Goal: Navigation & Orientation: Find specific page/section

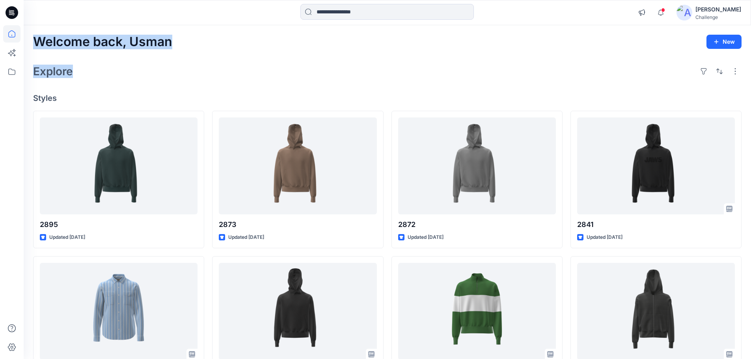
drag, startPoint x: 32, startPoint y: 43, endPoint x: 83, endPoint y: 78, distance: 61.8
click at [83, 78] on div "Welcome back, [PERSON_NAME] New Explore Styles 2895 Updated [DATE] 2821-3099 Up…" at bounding box center [388, 301] width 728 height 552
click at [97, 78] on div "Explore" at bounding box center [387, 71] width 709 height 19
drag, startPoint x: 34, startPoint y: 41, endPoint x: 74, endPoint y: 74, distance: 51.9
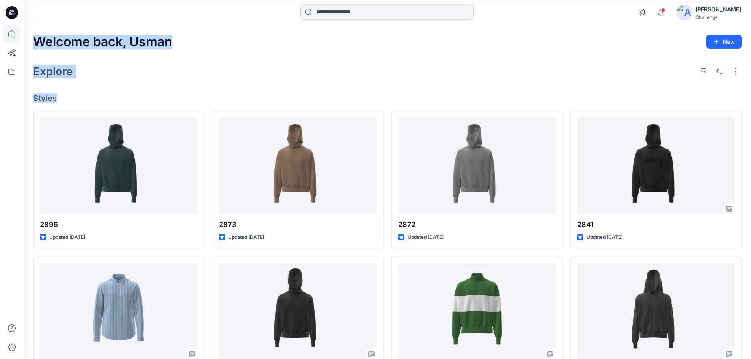
drag, startPoint x: 57, startPoint y: 100, endPoint x: 37, endPoint y: 40, distance: 63.4
drag, startPoint x: 32, startPoint y: 43, endPoint x: 191, endPoint y: 68, distance: 161.3
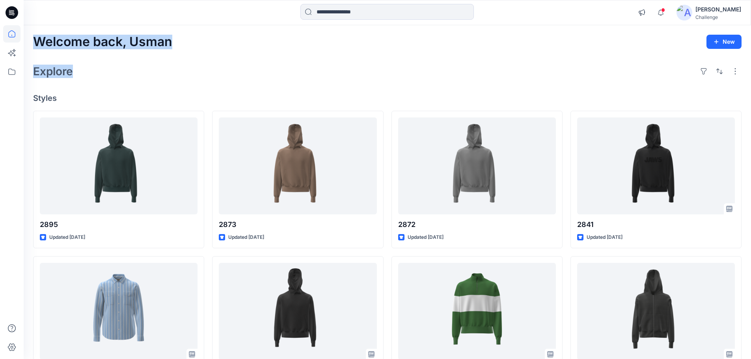
click at [191, 68] on div "Explore" at bounding box center [387, 71] width 709 height 19
drag, startPoint x: 34, startPoint y: 42, endPoint x: 79, endPoint y: 82, distance: 61.2
drag, startPoint x: 110, startPoint y: 75, endPoint x: 94, endPoint y: 69, distance: 17.1
click at [110, 75] on div "Explore" at bounding box center [387, 71] width 709 height 19
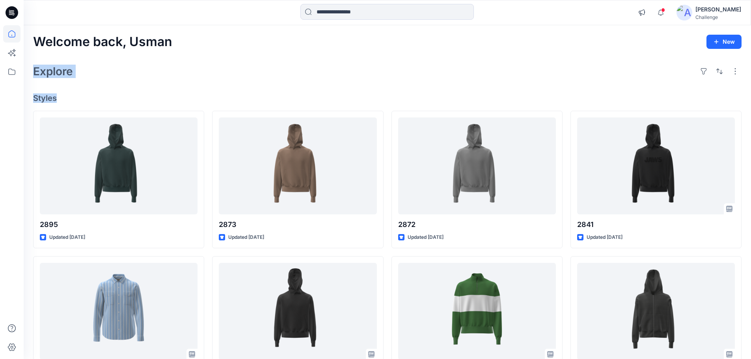
drag, startPoint x: 56, startPoint y: 98, endPoint x: 33, endPoint y: 71, distance: 35.9
